Goal: Entertainment & Leisure: Browse casually

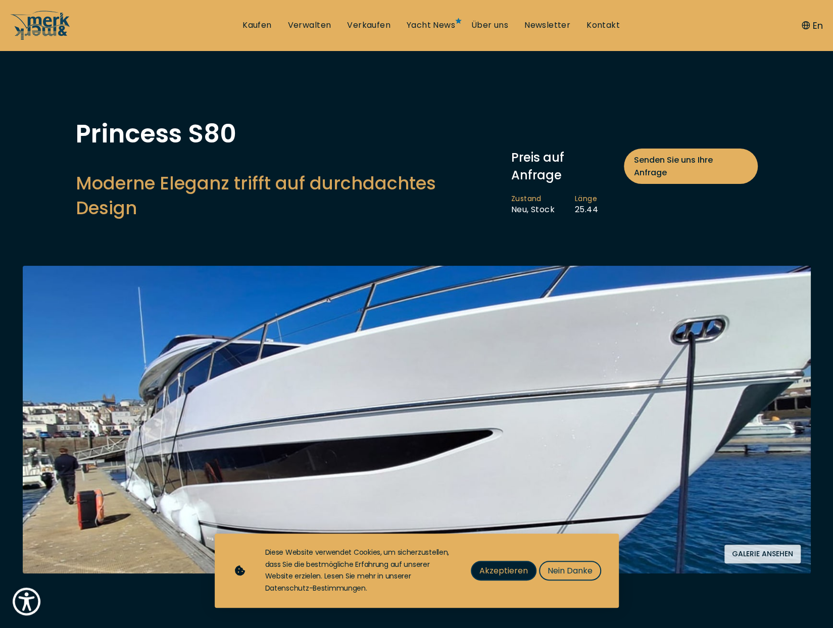
click at [503, 570] on span "Akzeptieren" at bounding box center [503, 570] width 48 height 13
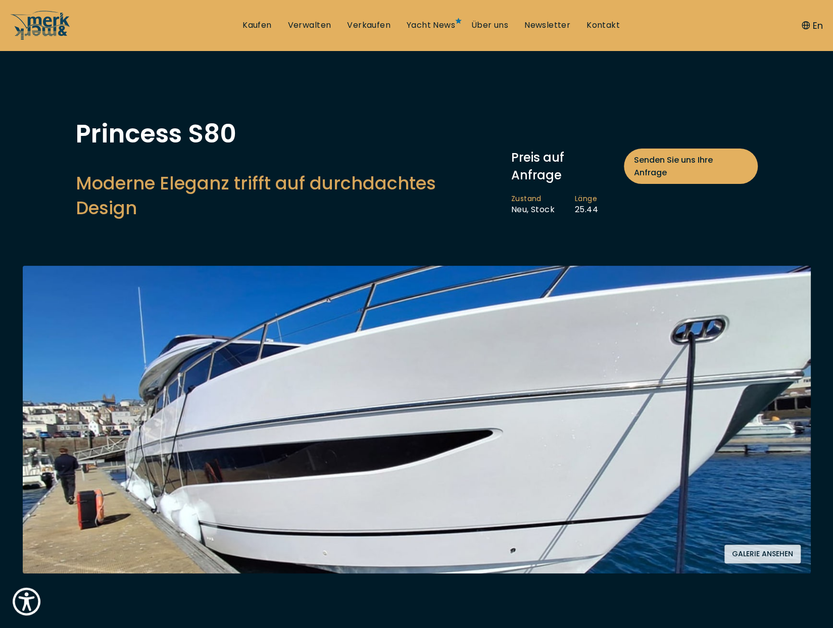
click at [768, 545] on button "Galerie ansehen" at bounding box center [762, 554] width 76 height 19
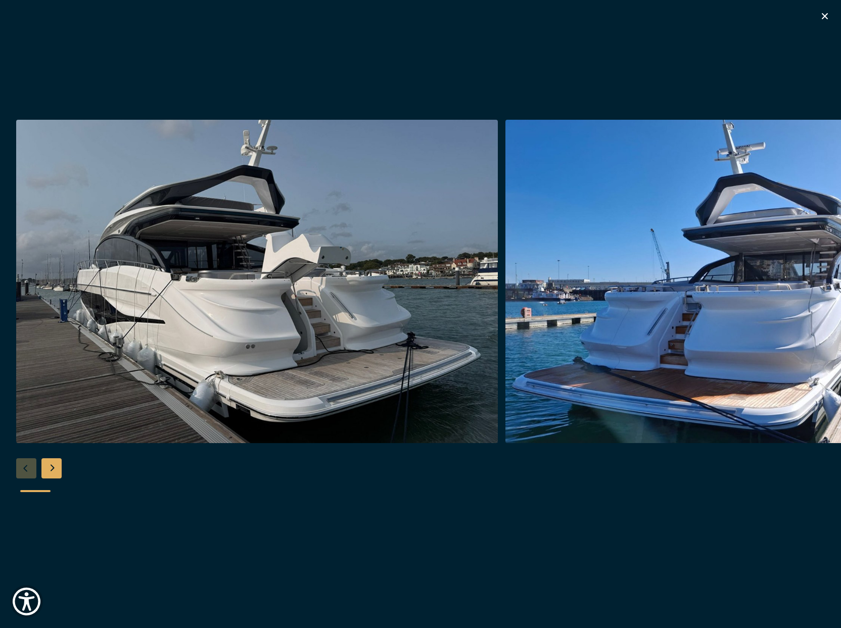
click at [280, 302] on img "button" at bounding box center [256, 281] width 481 height 323
click at [47, 467] on div "Next slide" at bounding box center [51, 468] width 20 height 20
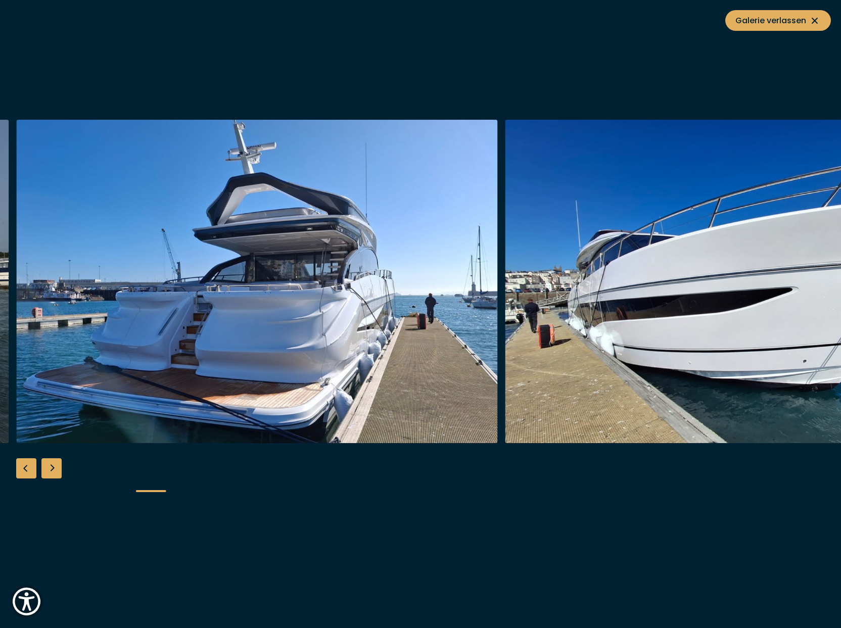
click at [47, 467] on div "Next slide" at bounding box center [51, 468] width 20 height 20
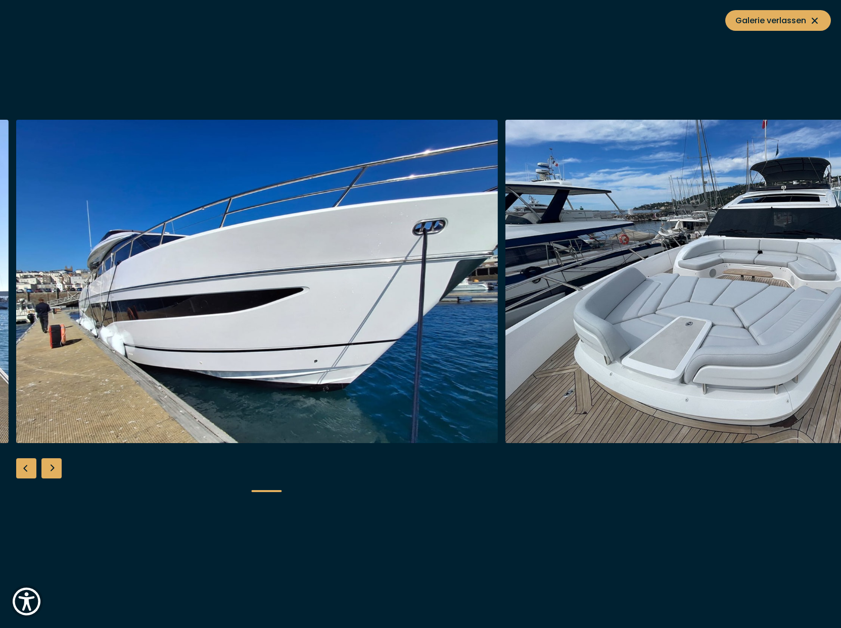
click at [47, 467] on div "Next slide" at bounding box center [51, 468] width 20 height 20
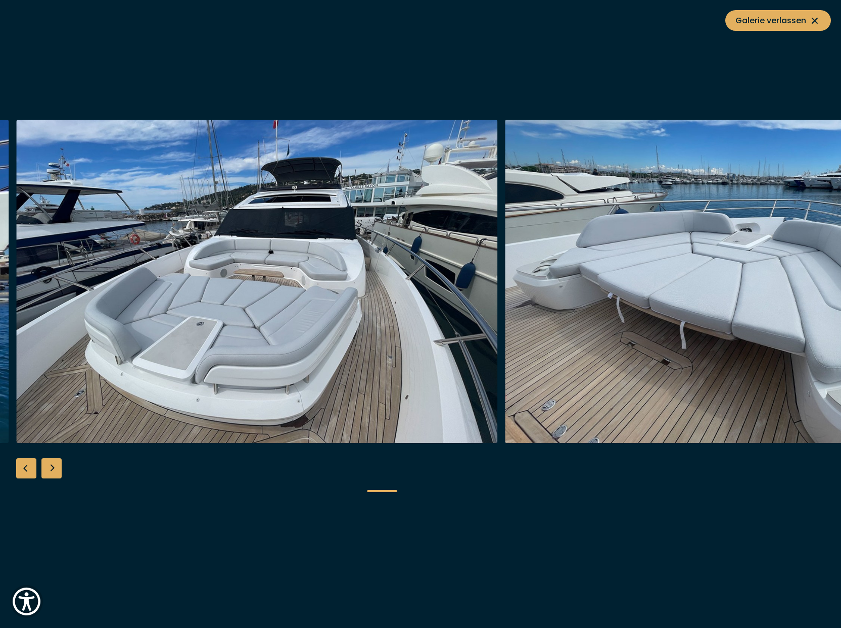
click at [47, 464] on div "Next slide" at bounding box center [51, 468] width 20 height 20
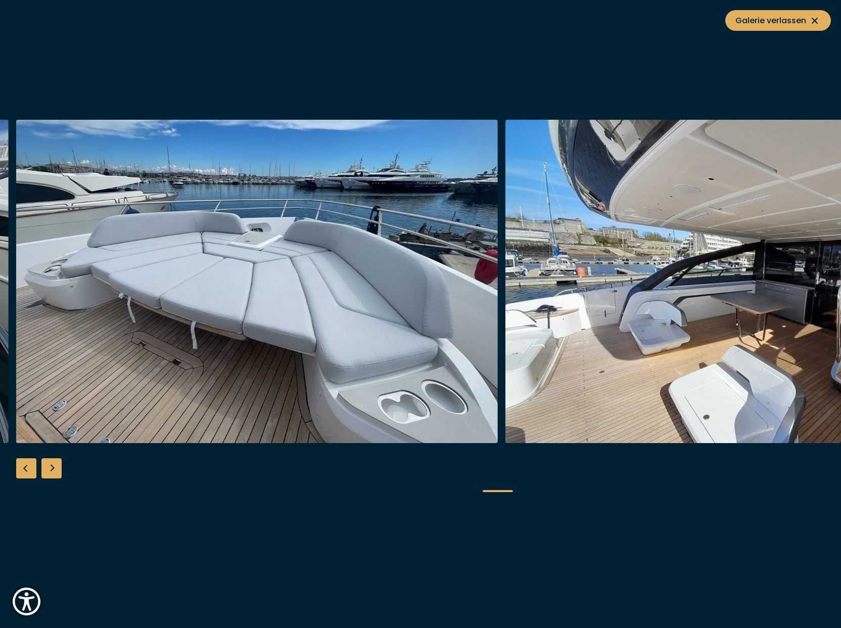
click at [47, 464] on div "Next slide" at bounding box center [51, 468] width 20 height 20
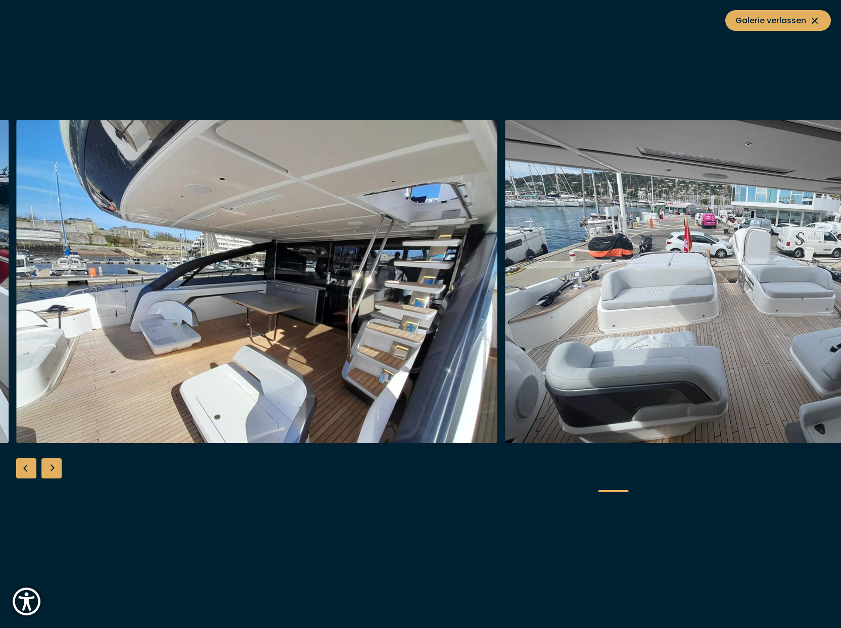
click at [47, 464] on div "Next slide" at bounding box center [51, 468] width 20 height 20
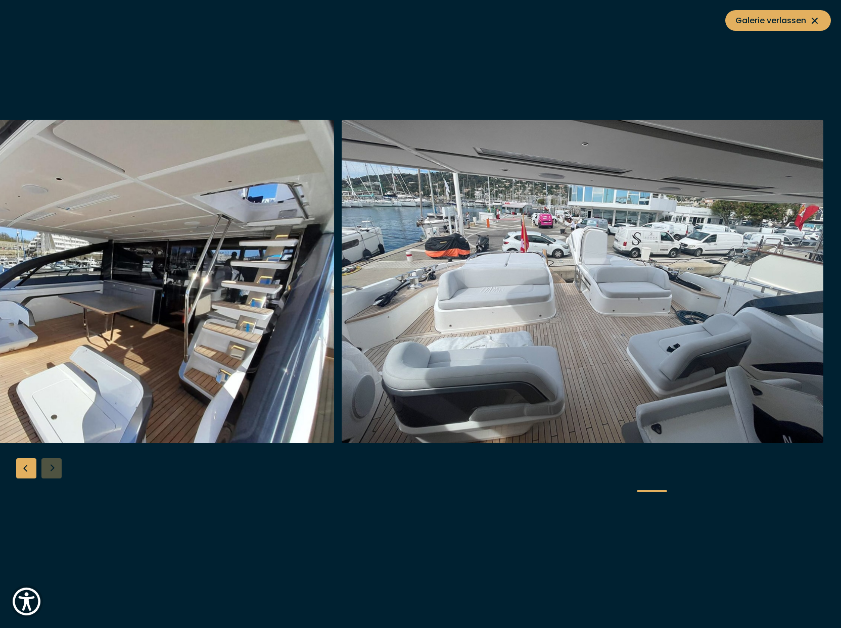
click at [47, 464] on div at bounding box center [420, 314] width 841 height 389
click at [797, 18] on span "Galerie verlassen" at bounding box center [777, 20] width 85 height 13
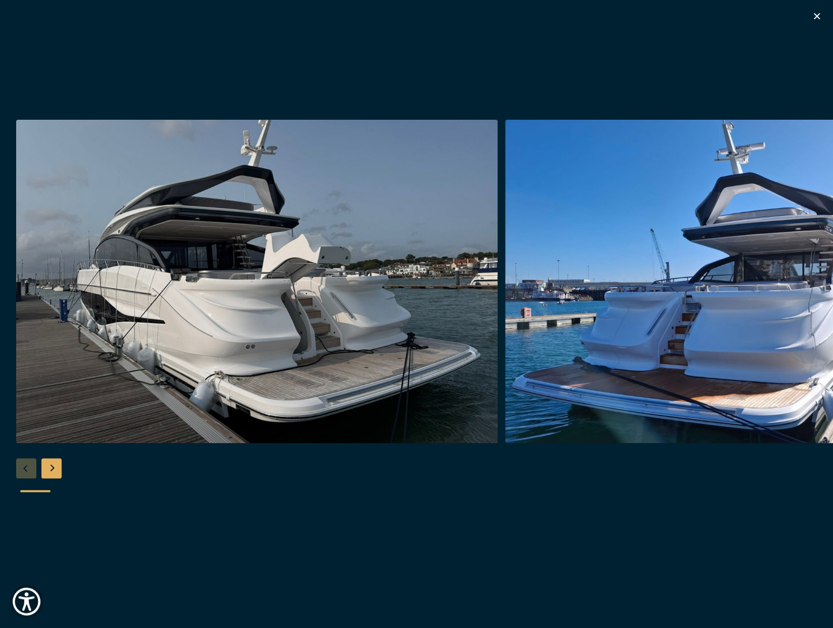
click at [814, 16] on icon "button" at bounding box center [817, 16] width 12 height 12
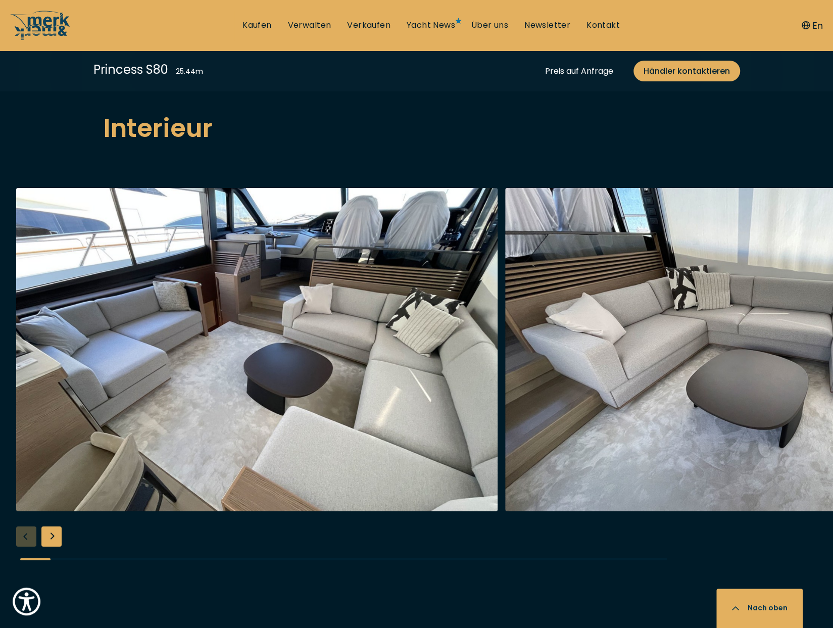
scroll to position [1869, 0]
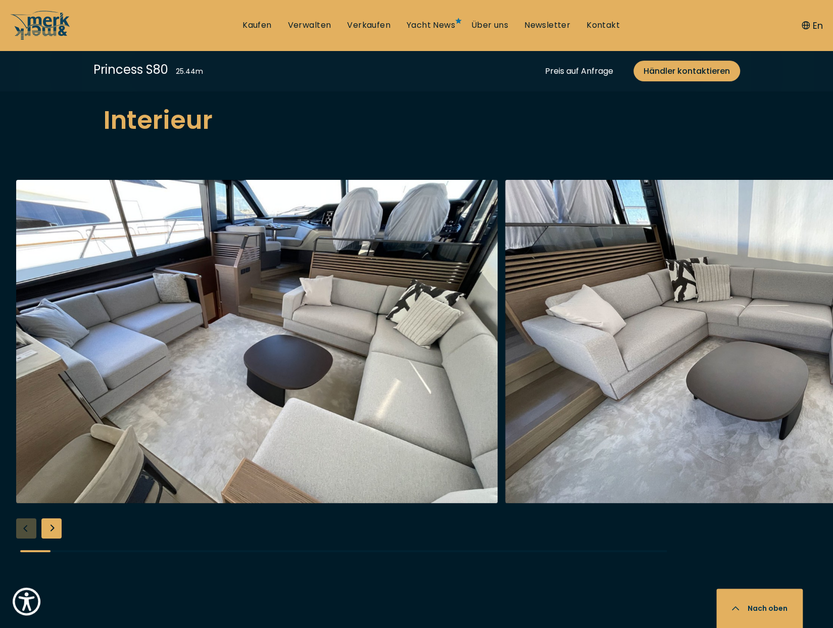
click at [175, 427] on img "button" at bounding box center [256, 341] width 481 height 323
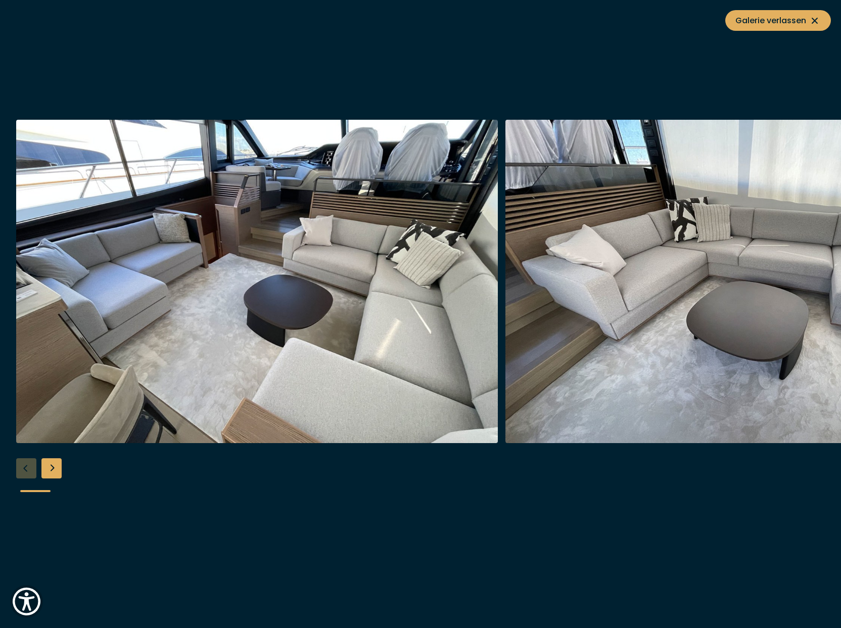
click at [51, 464] on div "Next slide" at bounding box center [51, 468] width 20 height 20
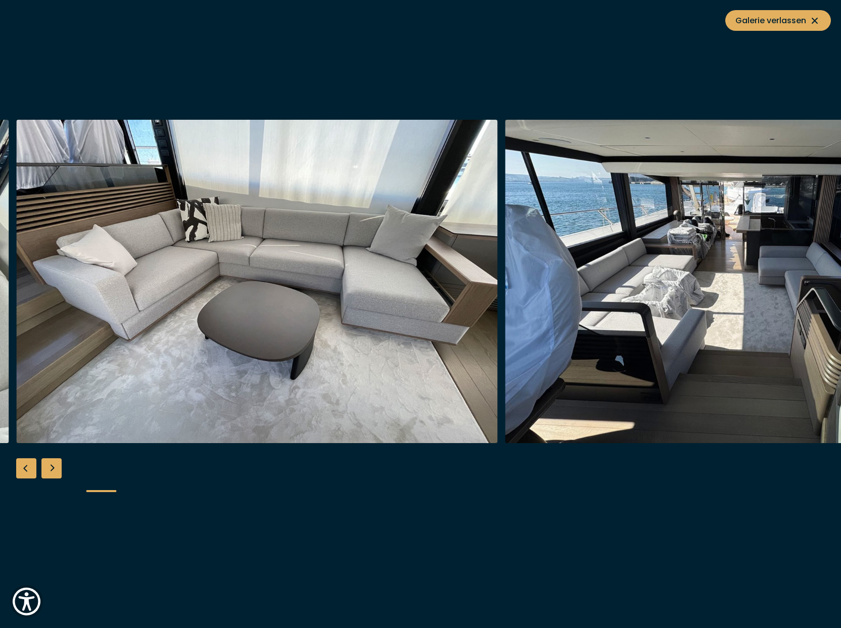
click at [51, 464] on div "Next slide" at bounding box center [51, 468] width 20 height 20
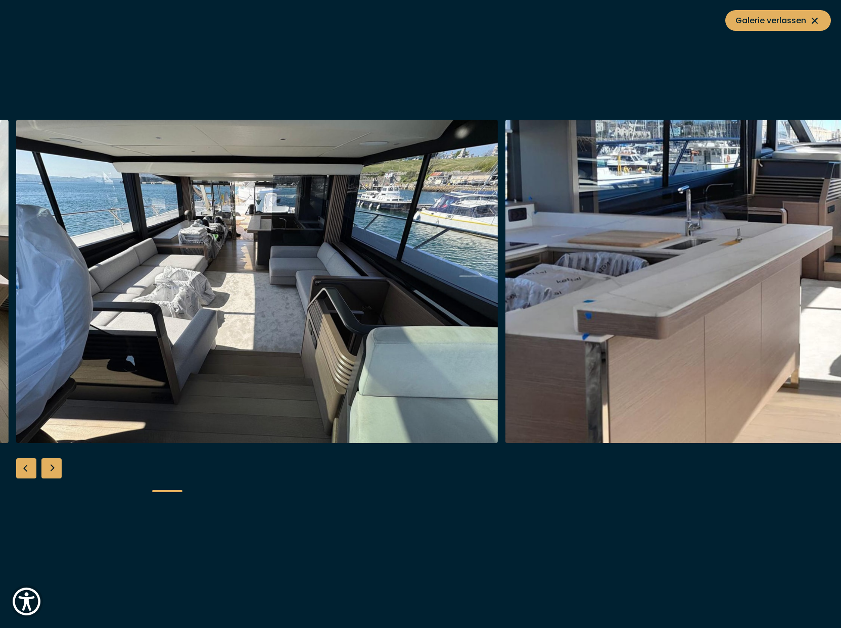
click at [51, 464] on div "Next slide" at bounding box center [51, 468] width 20 height 20
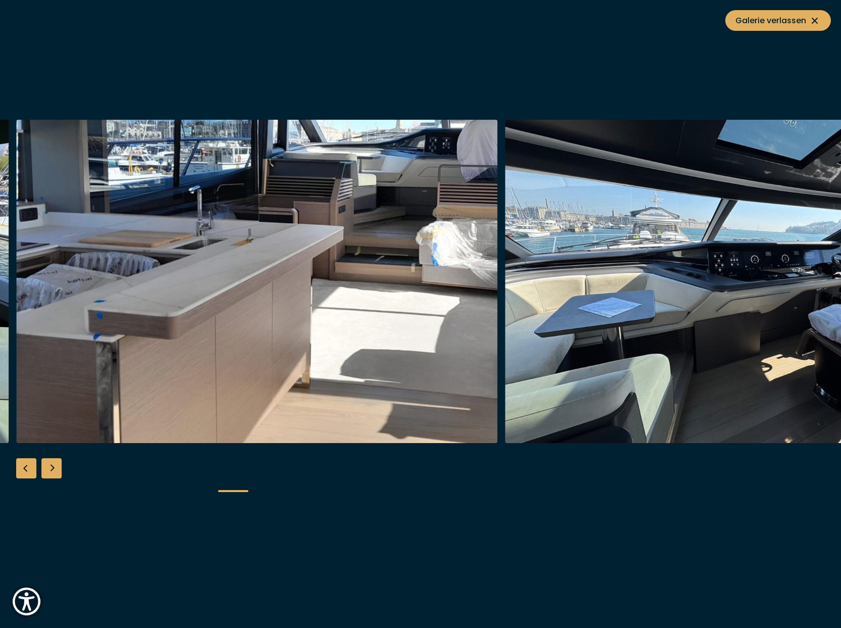
click at [51, 464] on div "Next slide" at bounding box center [51, 468] width 20 height 20
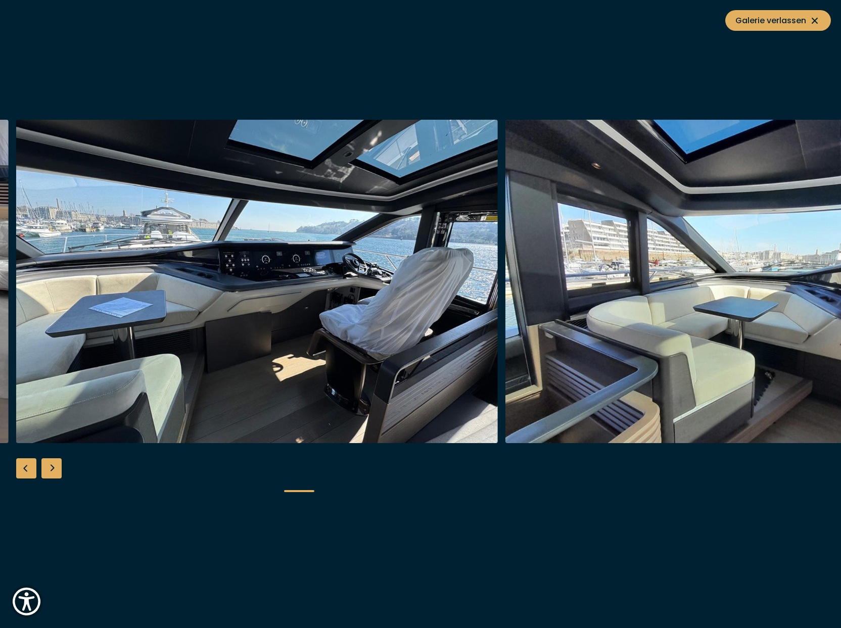
click at [51, 464] on div "Next slide" at bounding box center [51, 468] width 20 height 20
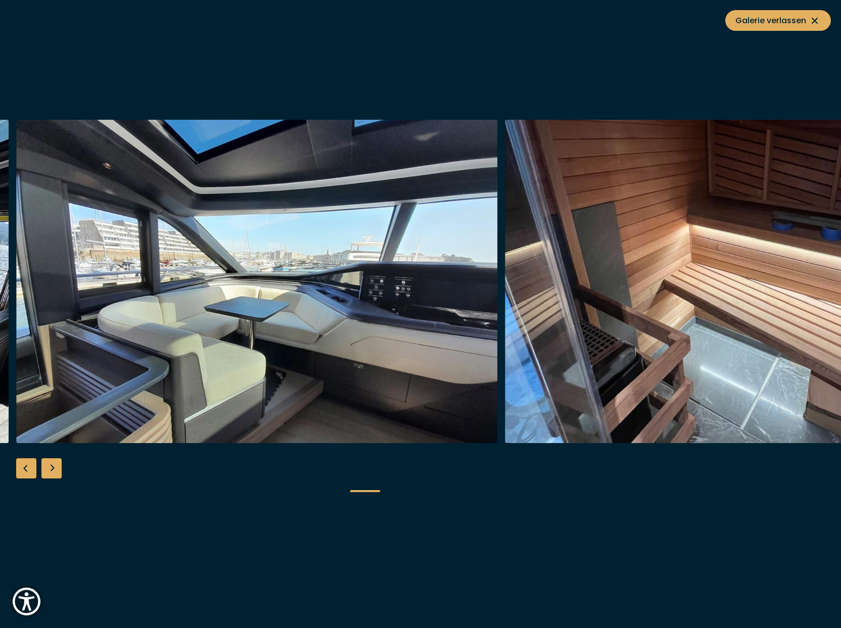
click at [51, 464] on div "Next slide" at bounding box center [51, 468] width 20 height 20
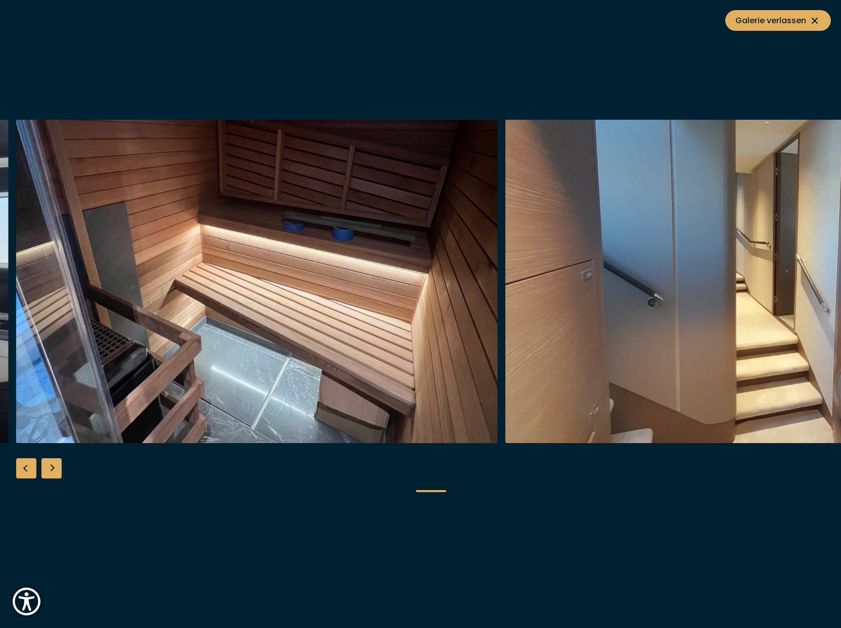
click at [51, 469] on div "Next slide" at bounding box center [51, 468] width 20 height 20
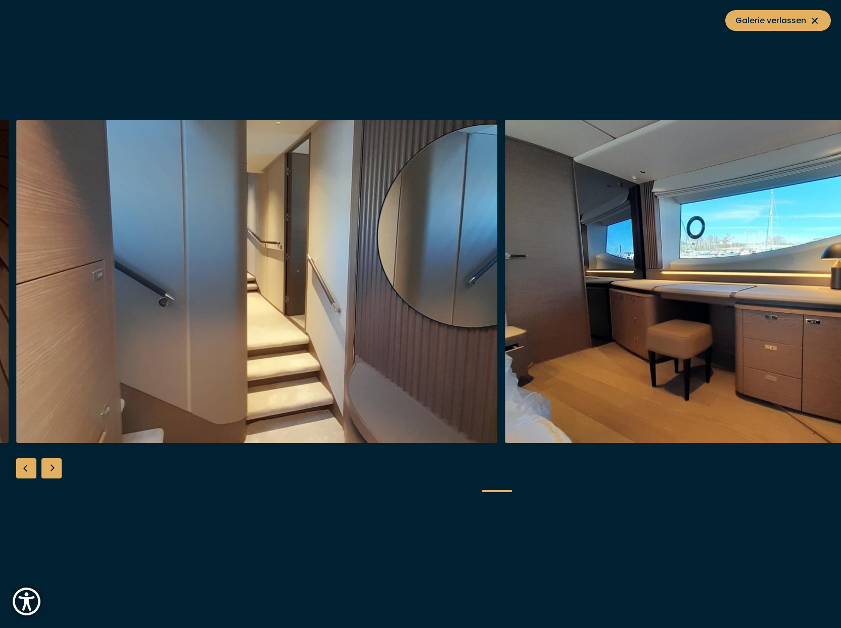
click at [51, 469] on div "Next slide" at bounding box center [51, 468] width 20 height 20
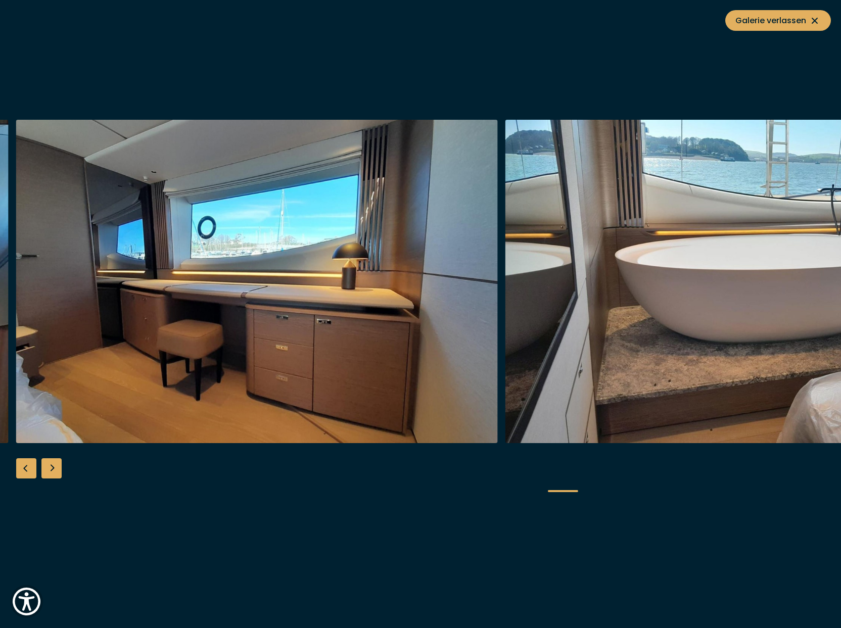
click at [51, 469] on div "Next slide" at bounding box center [51, 468] width 20 height 20
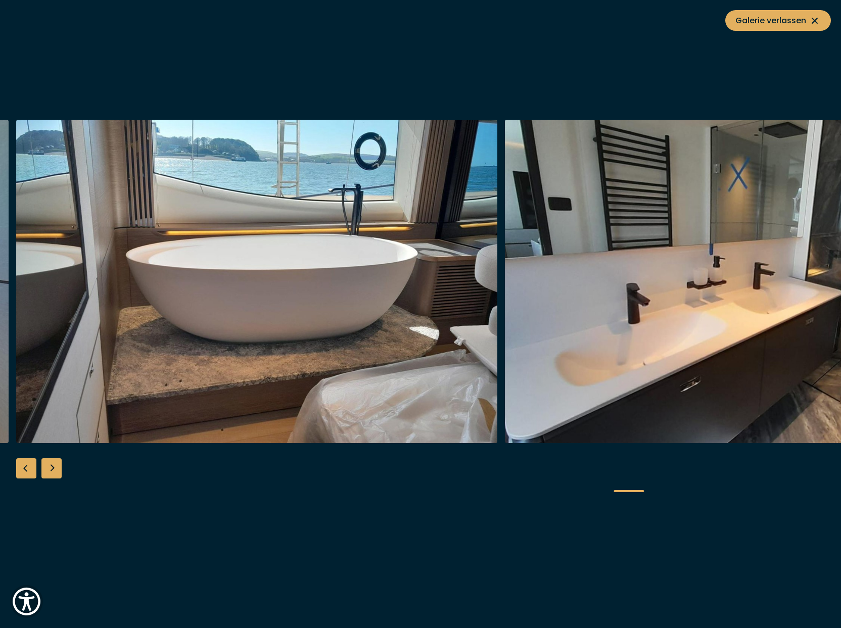
click at [51, 469] on div "Next slide" at bounding box center [51, 468] width 20 height 20
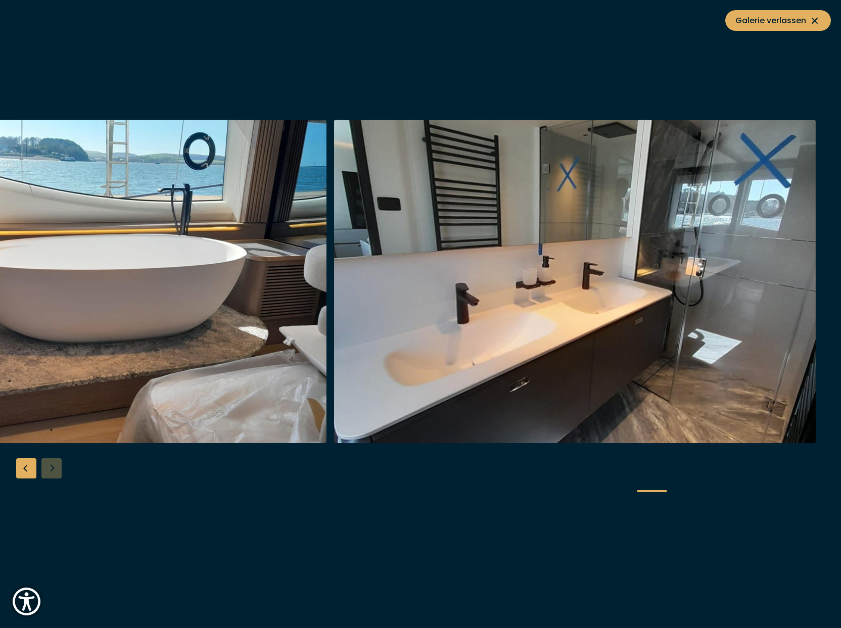
click at [51, 469] on div at bounding box center [420, 314] width 841 height 389
click at [793, 21] on span "Galerie verlassen" at bounding box center [777, 20] width 85 height 13
